Goal: Task Accomplishment & Management: Manage account settings

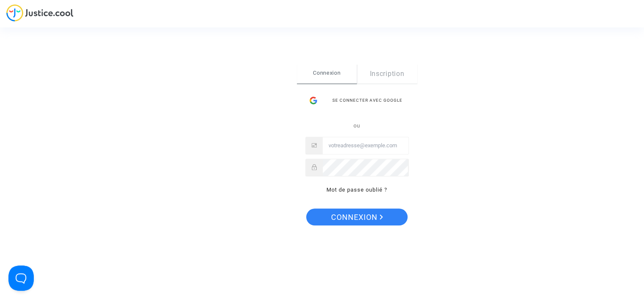
type input "fallet.sebastien@gmail.com"
click at [365, 216] on span "Connexion" at bounding box center [357, 217] width 52 height 18
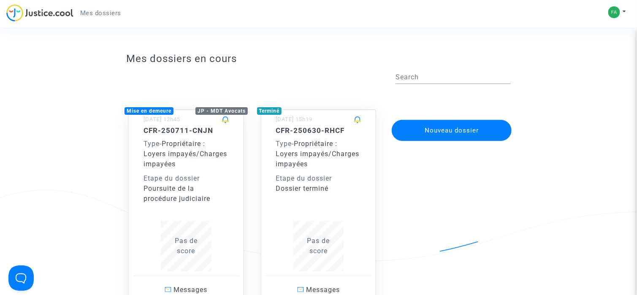
click at [182, 150] on span "Propriétaire : Loyers impayés/Charges impayées" at bounding box center [185, 154] width 84 height 28
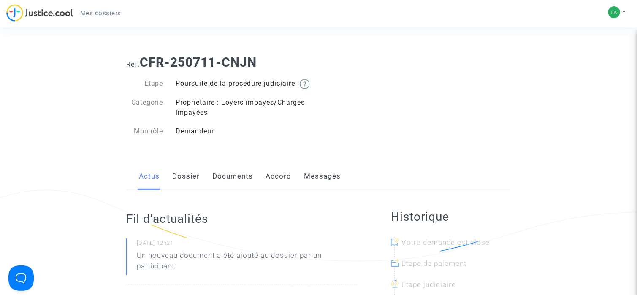
click at [233, 184] on link "Documents" at bounding box center [232, 176] width 41 height 28
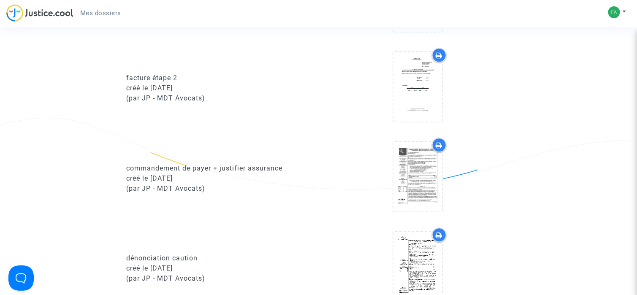
scroll to position [760, 0]
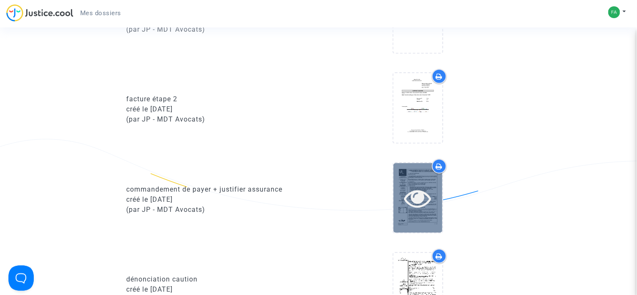
click at [422, 206] on icon at bounding box center [417, 197] width 27 height 27
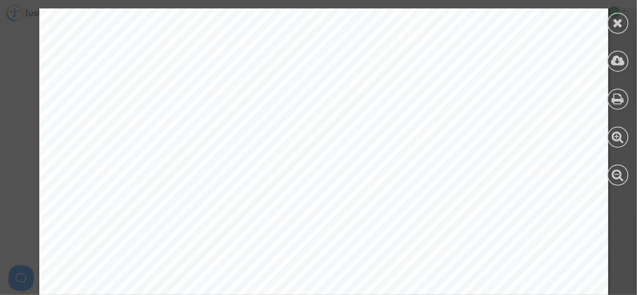
scroll to position [1768, 0]
click at [618, 25] on icon at bounding box center [618, 22] width 11 height 13
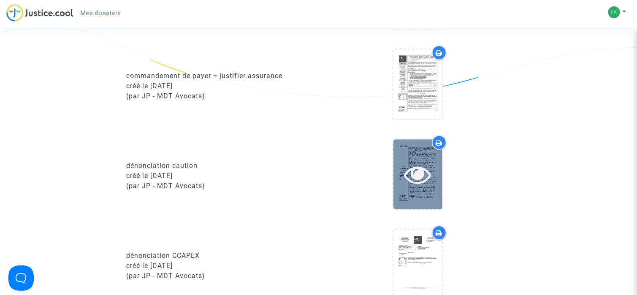
scroll to position [886, 0]
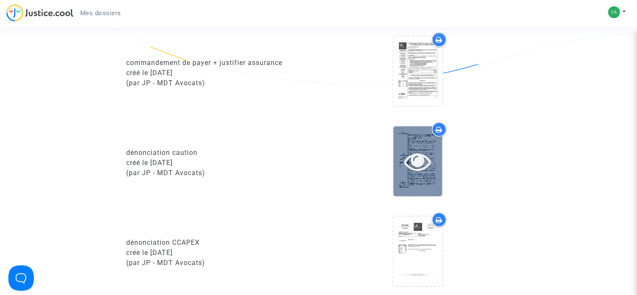
click at [417, 167] on icon at bounding box center [417, 161] width 27 height 27
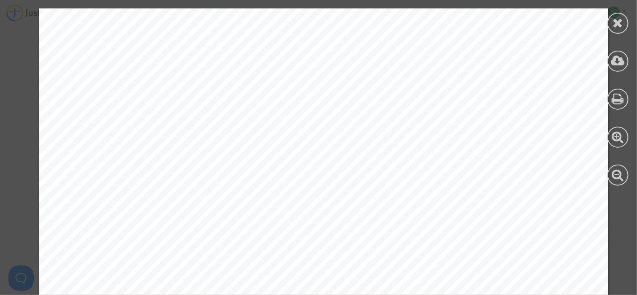
scroll to position [0, 0]
click at [617, 20] on icon at bounding box center [618, 22] width 11 height 13
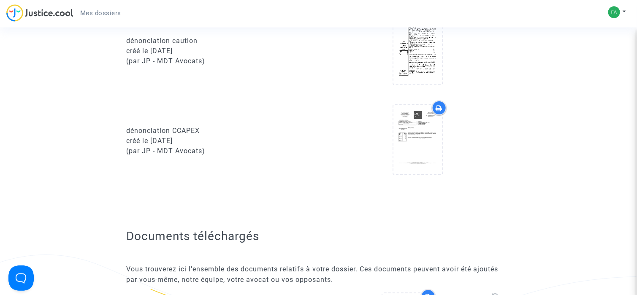
scroll to position [1013, 0]
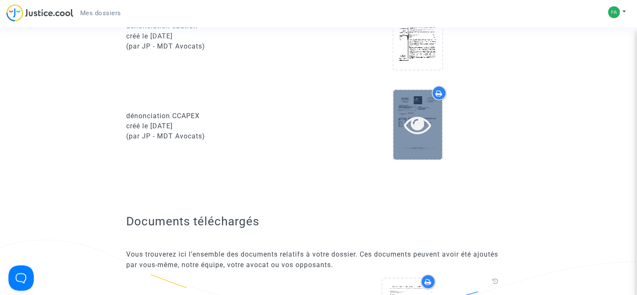
click at [413, 126] on icon at bounding box center [417, 124] width 27 height 27
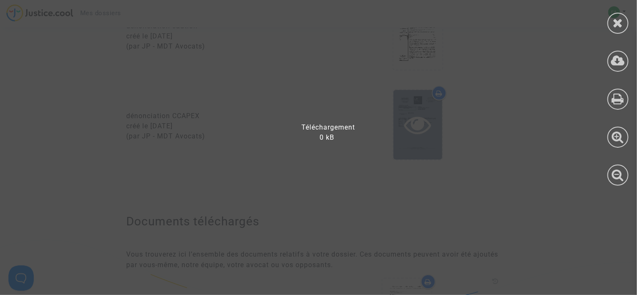
click at [413, 126] on div at bounding box center [323, 151] width 647 height 287
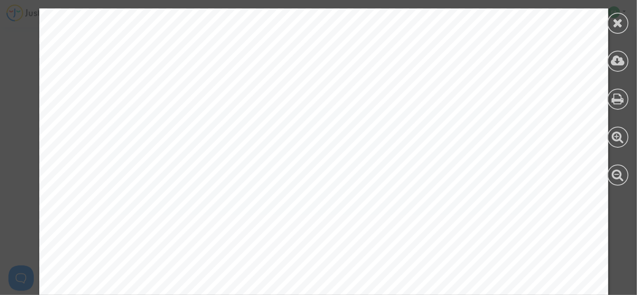
scroll to position [2746, 0]
click at [616, 24] on icon at bounding box center [618, 22] width 11 height 13
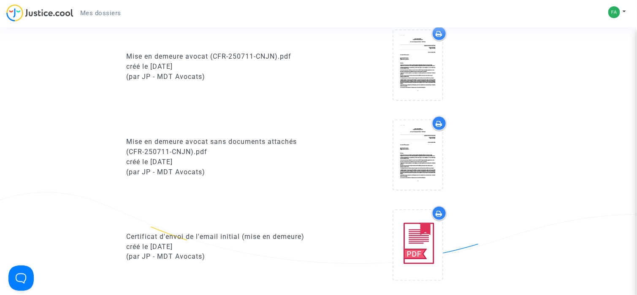
scroll to position [338, 0]
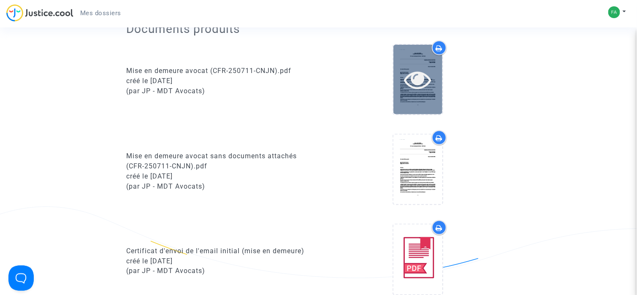
click at [410, 89] on icon at bounding box center [417, 79] width 27 height 27
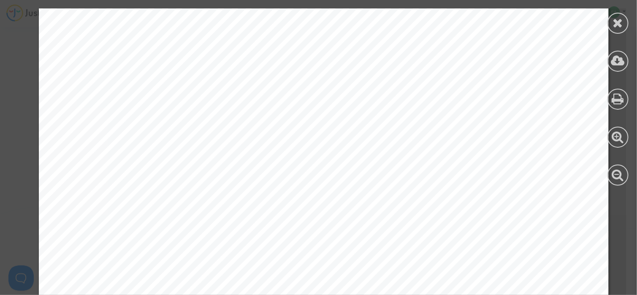
scroll to position [422, 0]
click at [619, 65] on icon at bounding box center [618, 60] width 14 height 13
click at [612, 24] on div at bounding box center [617, 23] width 21 height 21
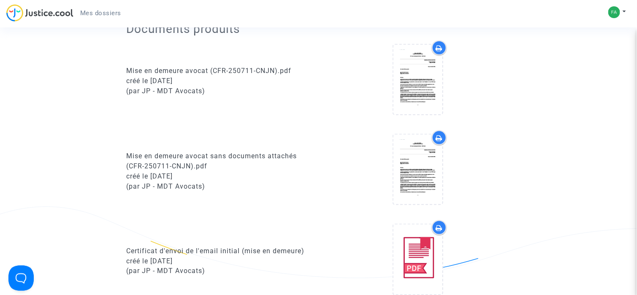
scroll to position [380, 0]
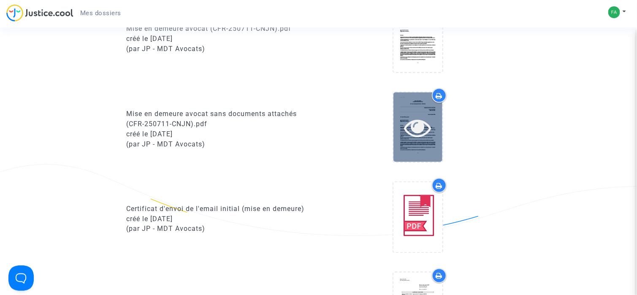
click at [417, 135] on icon at bounding box center [417, 127] width 27 height 27
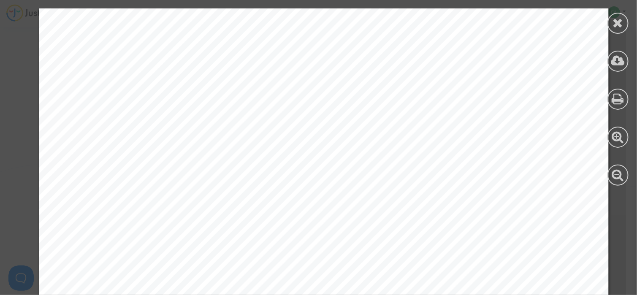
scroll to position [0, 0]
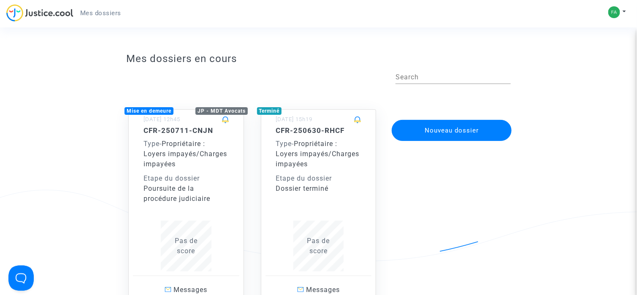
click at [197, 168] on div "Type - Propriétaire : Loyers impayés/Charges impayées" at bounding box center [185, 154] width 85 height 30
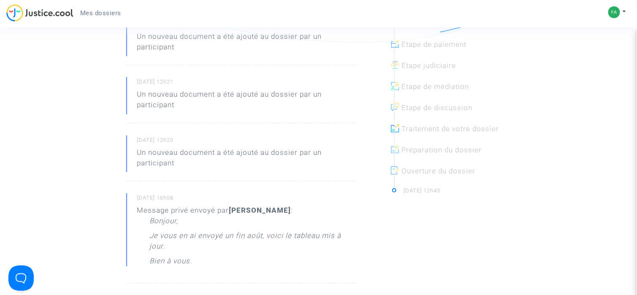
scroll to position [84, 0]
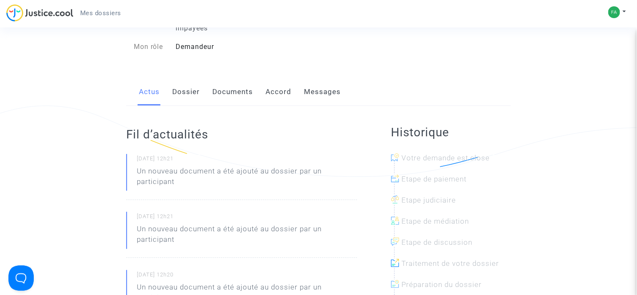
click at [223, 103] on link "Documents" at bounding box center [232, 92] width 41 height 28
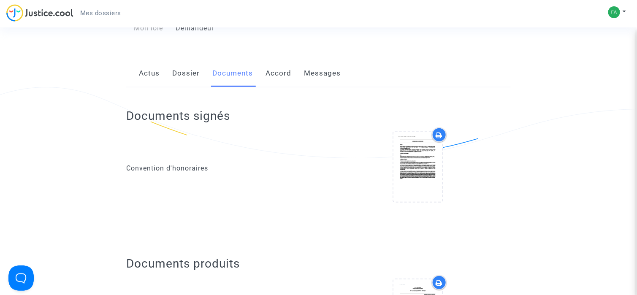
scroll to position [127, 0]
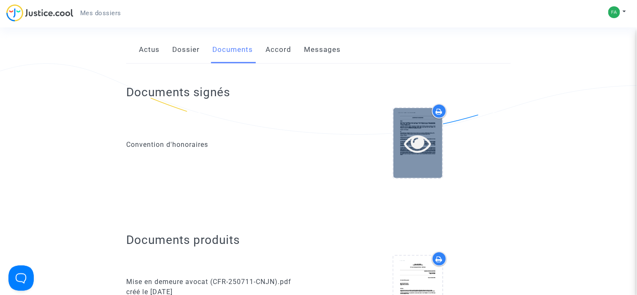
click at [430, 145] on icon at bounding box center [417, 143] width 27 height 27
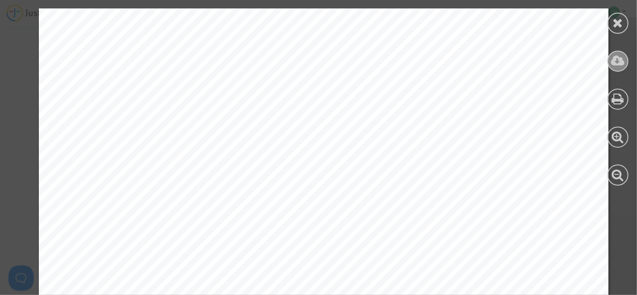
click at [622, 64] on icon at bounding box center [618, 60] width 14 height 13
click at [620, 25] on icon at bounding box center [618, 22] width 11 height 13
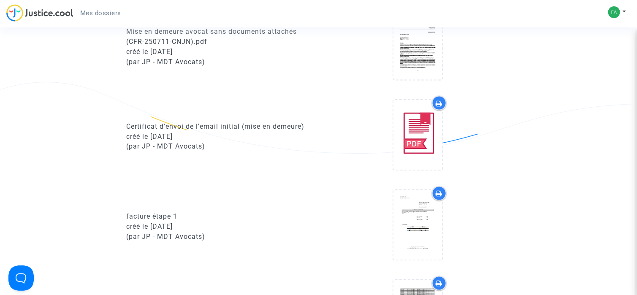
scroll to position [464, 0]
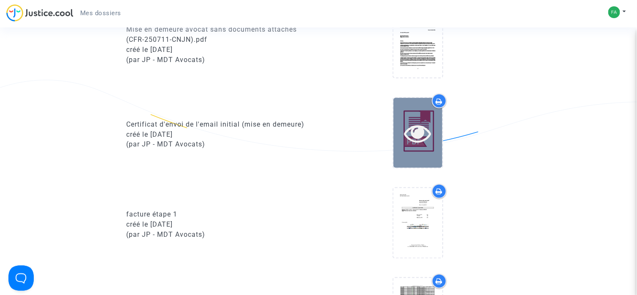
click at [417, 139] on icon at bounding box center [417, 132] width 27 height 27
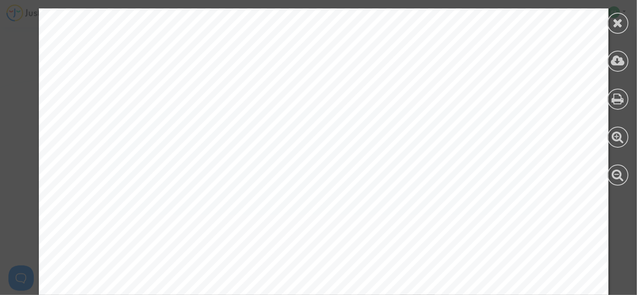
scroll to position [529, 0]
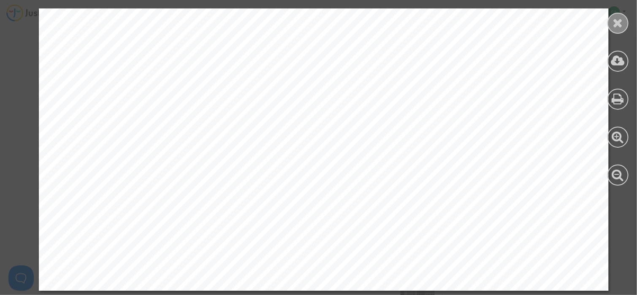
click at [617, 26] on icon at bounding box center [618, 22] width 11 height 13
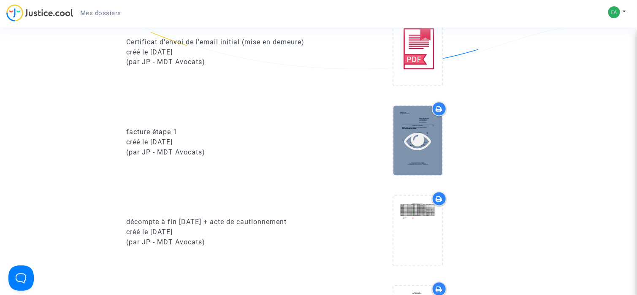
scroll to position [549, 0]
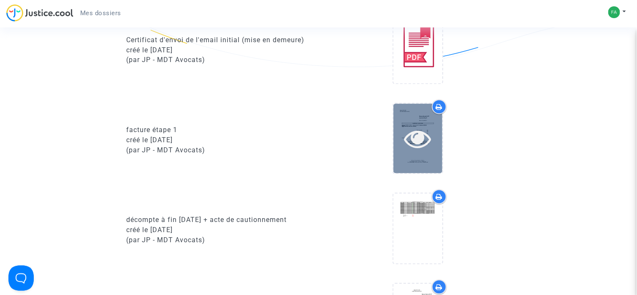
click at [430, 142] on icon at bounding box center [417, 138] width 27 height 27
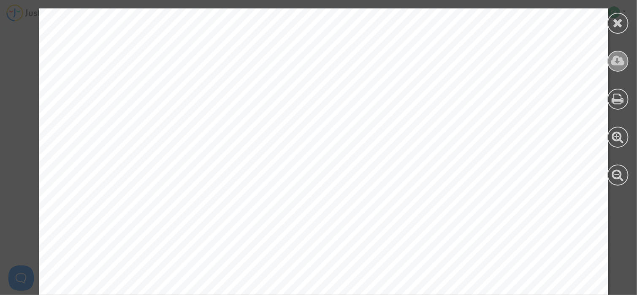
click at [619, 60] on icon at bounding box center [618, 60] width 14 height 13
click at [613, 18] on icon at bounding box center [618, 22] width 11 height 13
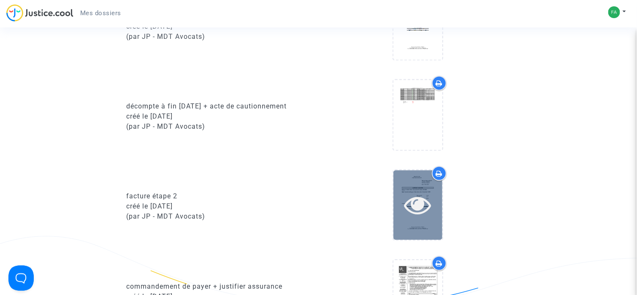
scroll to position [675, 0]
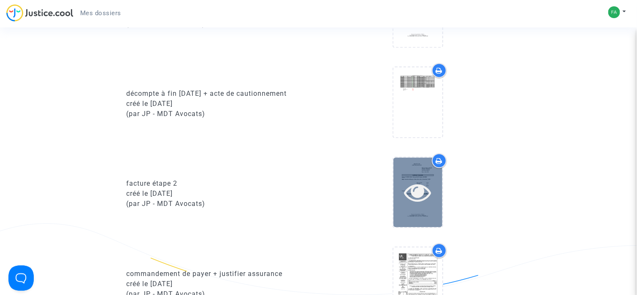
click at [431, 194] on icon at bounding box center [417, 192] width 27 height 27
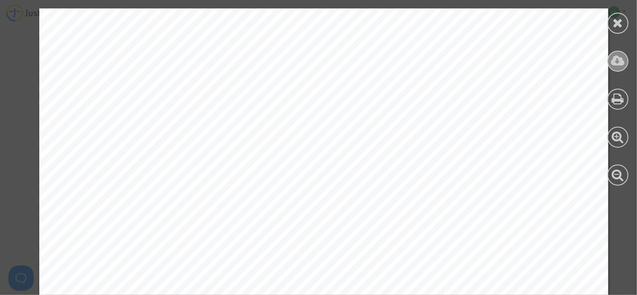
click at [621, 63] on icon at bounding box center [618, 60] width 14 height 13
click at [617, 25] on icon at bounding box center [618, 22] width 11 height 13
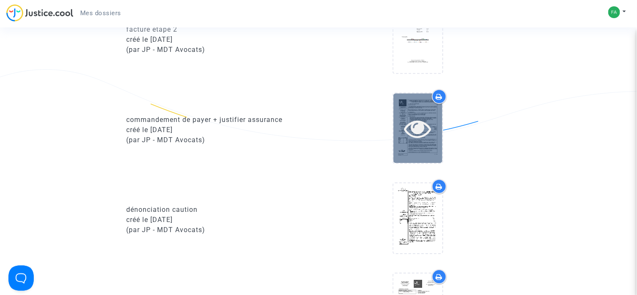
scroll to position [844, 0]
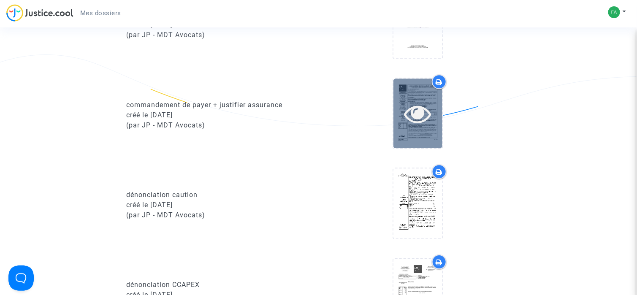
click at [425, 119] on icon at bounding box center [417, 113] width 27 height 27
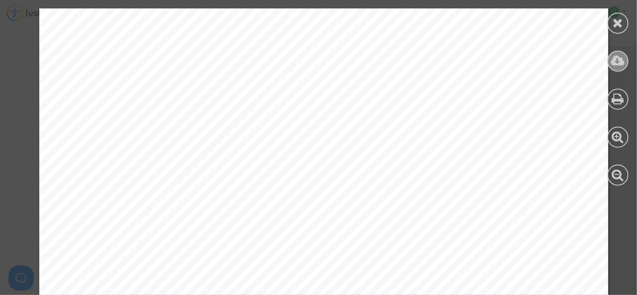
click at [620, 60] on icon at bounding box center [618, 60] width 14 height 13
click at [620, 27] on icon at bounding box center [618, 22] width 11 height 13
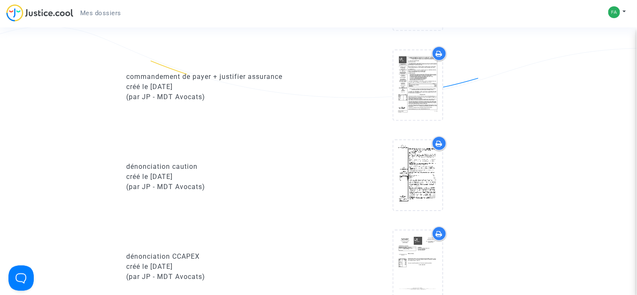
scroll to position [886, 0]
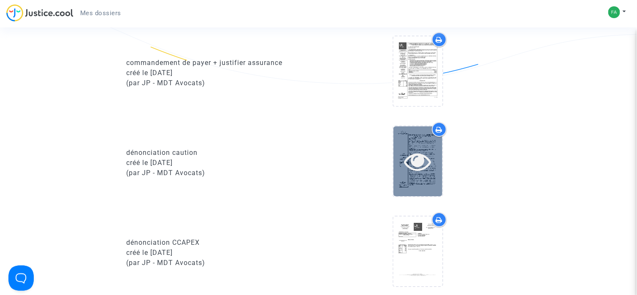
click at [423, 162] on icon at bounding box center [417, 161] width 27 height 27
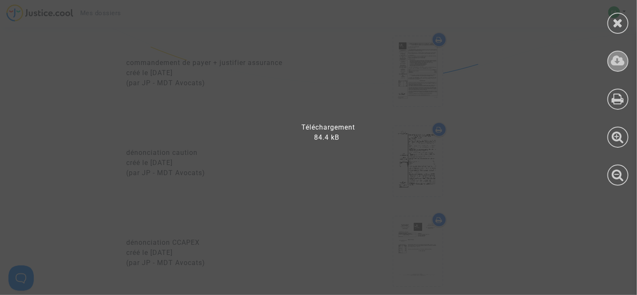
click at [613, 64] on icon at bounding box center [618, 60] width 14 height 13
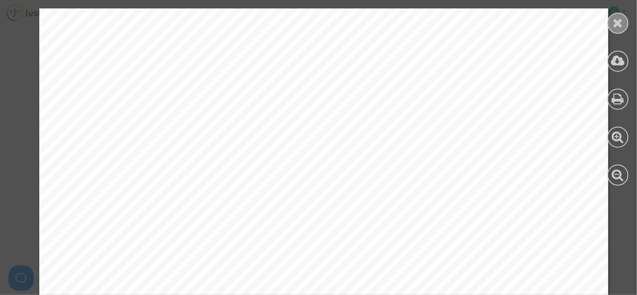
click at [616, 23] on icon at bounding box center [618, 22] width 11 height 13
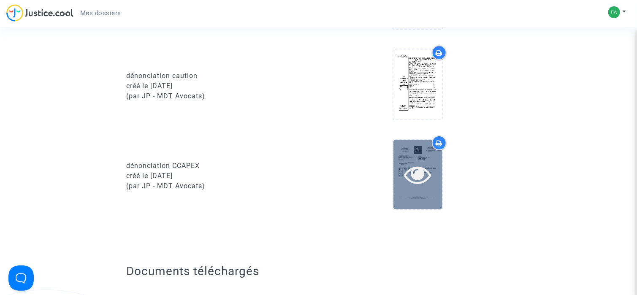
scroll to position [971, 0]
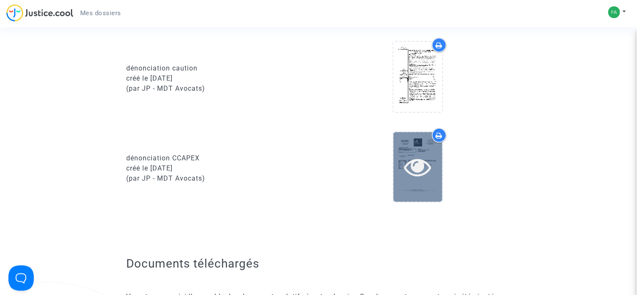
click at [423, 168] on icon at bounding box center [417, 166] width 27 height 27
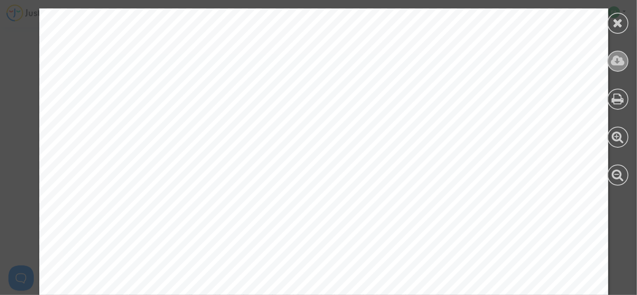
click at [618, 55] on icon at bounding box center [618, 60] width 14 height 13
click at [619, 22] on icon at bounding box center [618, 22] width 11 height 13
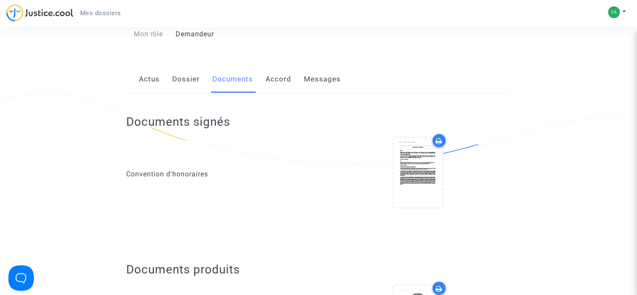
scroll to position [0, 0]
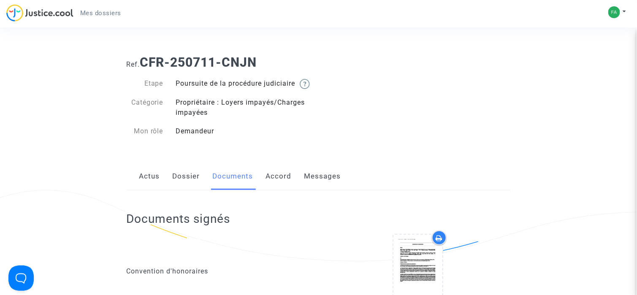
click at [321, 183] on link "Messages" at bounding box center [322, 176] width 37 height 28
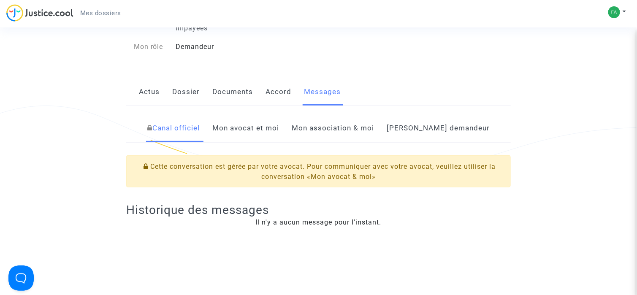
scroll to position [84, 0]
click at [269, 135] on link "Mon avocat et moi" at bounding box center [245, 128] width 67 height 28
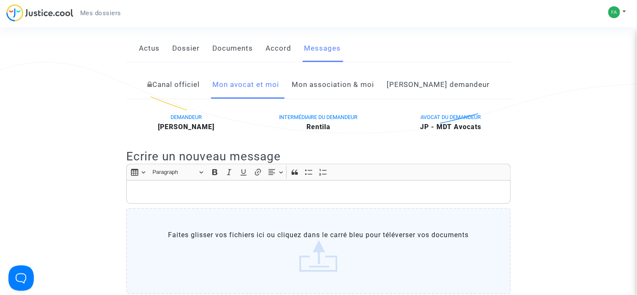
scroll to position [127, 0]
click at [351, 100] on link "Mon association & moi" at bounding box center [333, 86] width 82 height 28
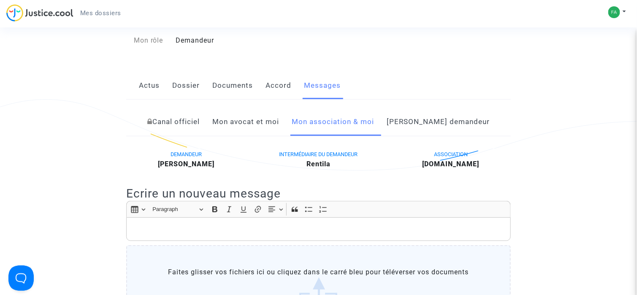
scroll to position [84, 0]
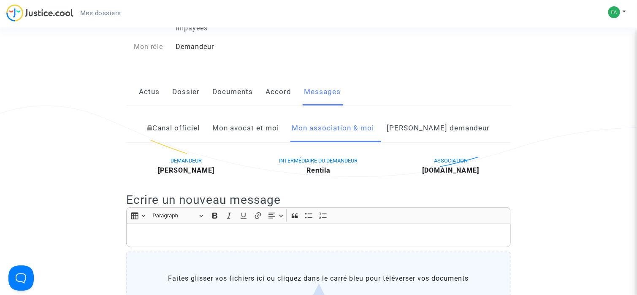
click at [450, 136] on link "Côté demandeur" at bounding box center [438, 128] width 103 height 28
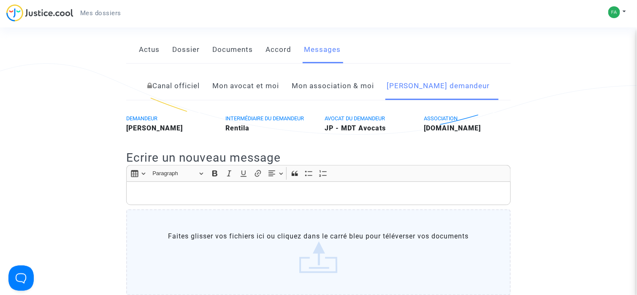
scroll to position [127, 0]
click at [347, 95] on link "Mon association & moi" at bounding box center [333, 86] width 82 height 28
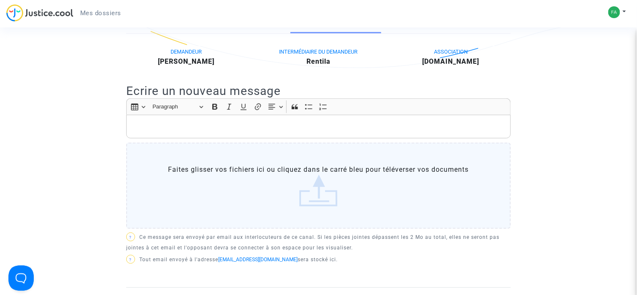
scroll to position [64, 0]
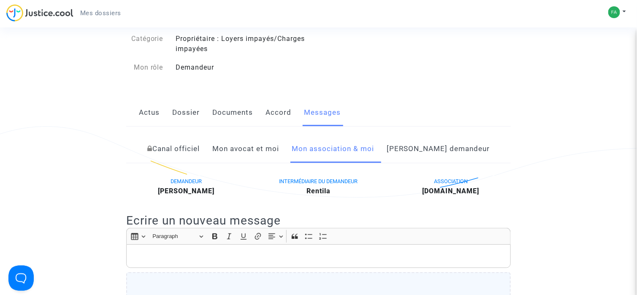
click at [189, 158] on link "Canal officiel" at bounding box center [173, 149] width 52 height 28
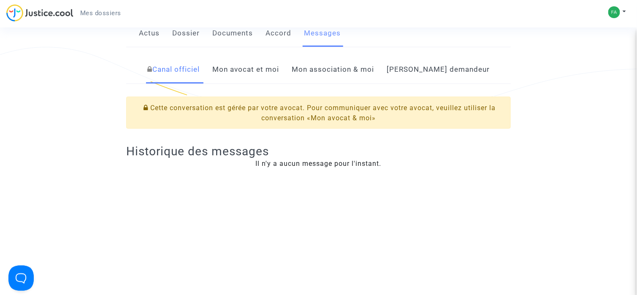
scroll to position [49, 0]
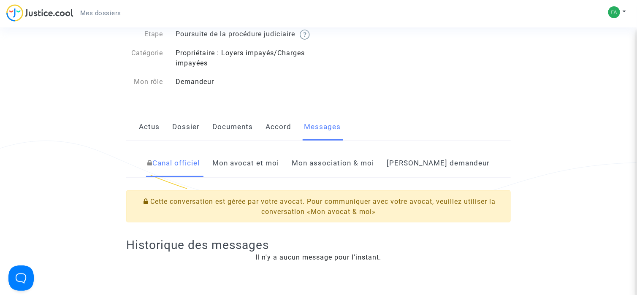
click at [253, 169] on link "Mon avocat et moi" at bounding box center [245, 163] width 67 height 28
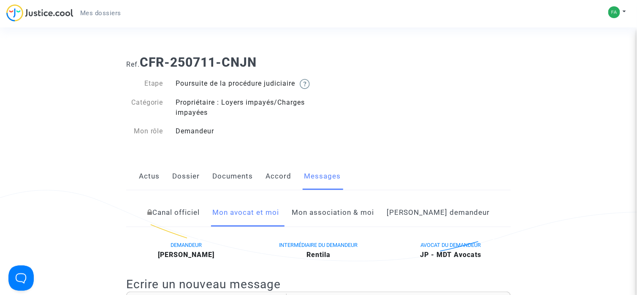
drag, startPoint x: 236, startPoint y: 182, endPoint x: 239, endPoint y: 179, distance: 4.5
click at [236, 182] on link "Documents" at bounding box center [232, 176] width 41 height 28
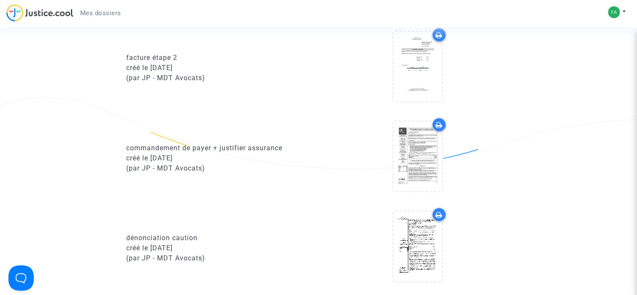
scroll to position [802, 0]
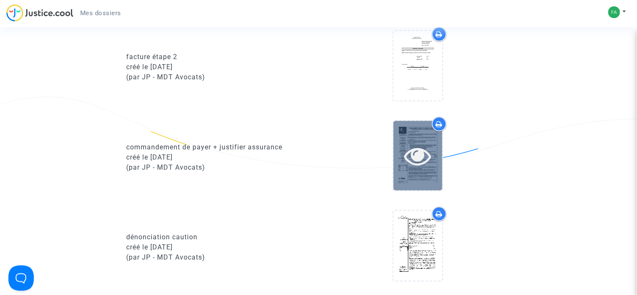
click at [418, 160] on icon at bounding box center [417, 155] width 27 height 27
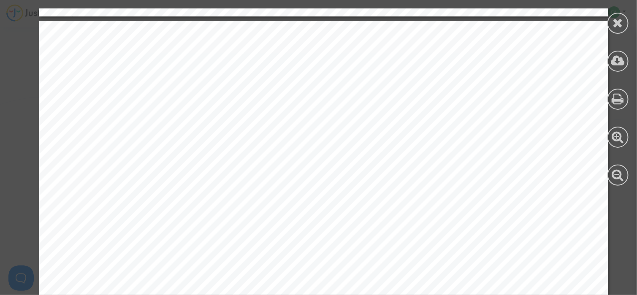
scroll to position [586, 0]
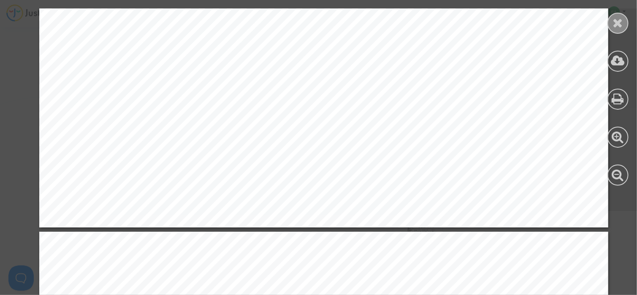
click at [624, 16] on div at bounding box center [617, 23] width 21 height 21
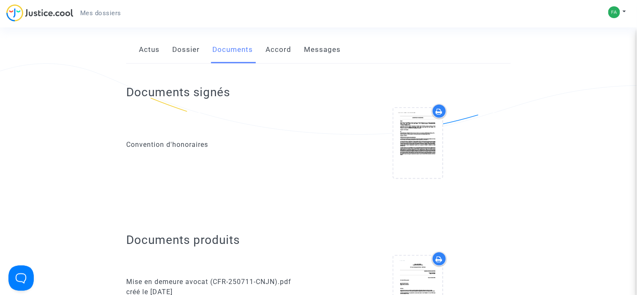
scroll to position [0, 0]
